Goal: Find specific page/section: Find specific page/section

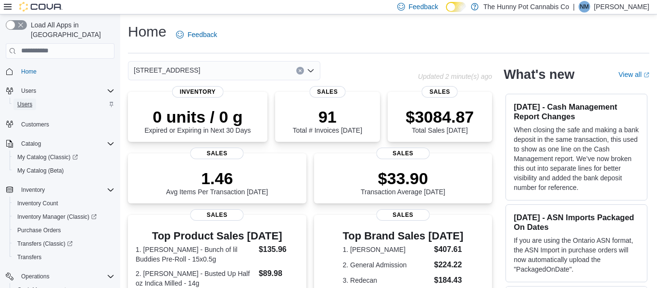
click at [36, 99] on link "Users" at bounding box center [24, 105] width 23 height 12
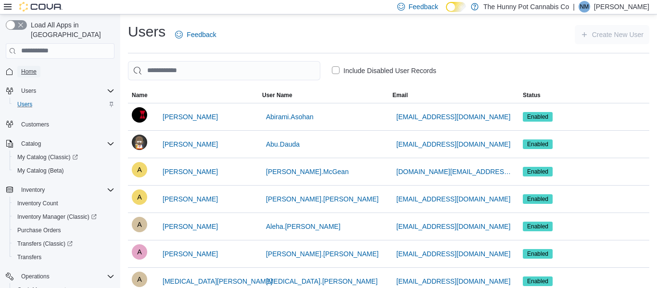
click at [29, 68] on span "Home" at bounding box center [28, 72] width 15 height 8
